Goal: Entertainment & Leisure: Browse casually

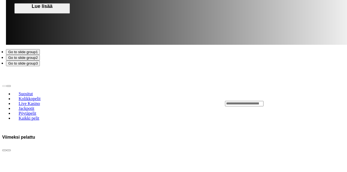
scroll to position [525, 0]
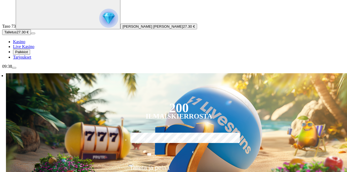
scroll to position [37, 0]
